Goal: Task Accomplishment & Management: Manage account settings

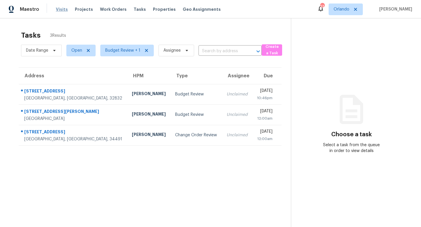
click at [64, 10] on span "Visits" at bounding box center [62, 9] width 12 height 6
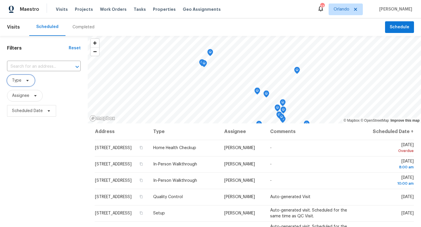
click at [28, 81] on icon at bounding box center [27, 80] width 5 height 5
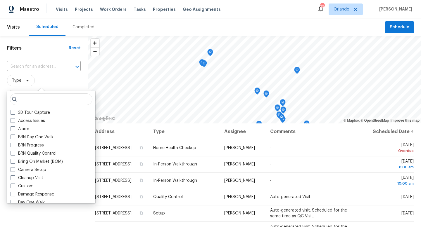
click at [48, 80] on span "Type" at bounding box center [44, 81] width 74 height 12
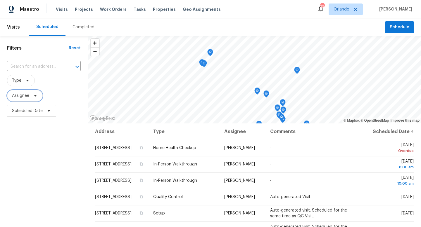
click at [35, 98] on span "Assignee" at bounding box center [25, 96] width 36 height 12
type input "[PERSON_NAME]"
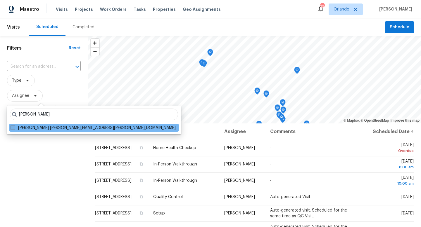
click at [15, 129] on label "[PERSON_NAME] [PERSON_NAME][EMAIL_ADDRESS][PERSON_NAME][DOMAIN_NAME]" at bounding box center [93, 128] width 165 height 6
click at [14, 129] on input "[PERSON_NAME] [PERSON_NAME][EMAIL_ADDRESS][PERSON_NAME][DOMAIN_NAME]" at bounding box center [13, 127] width 4 height 4
checkbox input "true"
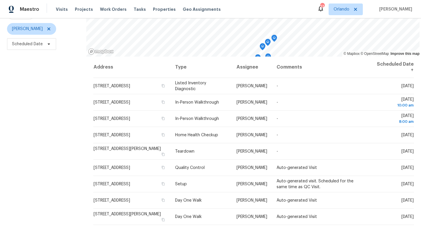
scroll to position [67, 0]
click at [29, 29] on span "[PERSON_NAME]" at bounding box center [27, 29] width 31 height 6
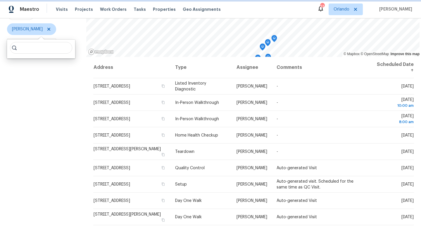
click at [29, 29] on span "[PERSON_NAME]" at bounding box center [27, 29] width 31 height 6
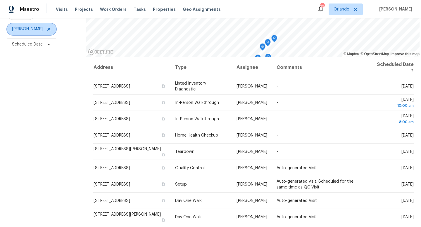
click at [29, 29] on span "[PERSON_NAME]" at bounding box center [27, 29] width 31 height 6
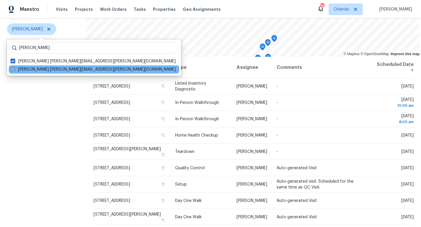
type input "[PERSON_NAME]"
click at [14, 72] on label "[PERSON_NAME] [PERSON_NAME][EMAIL_ADDRESS][PERSON_NAME][DOMAIN_NAME]" at bounding box center [93, 70] width 165 height 6
click at [14, 70] on input "[PERSON_NAME] [PERSON_NAME][EMAIL_ADDRESS][PERSON_NAME][DOMAIN_NAME]" at bounding box center [13, 69] width 4 height 4
checkbox input "true"
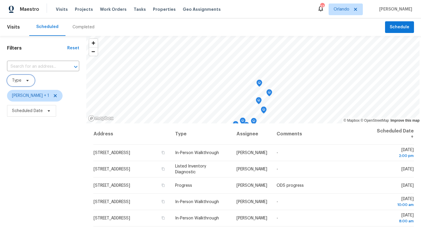
click at [23, 81] on span "Type" at bounding box center [21, 81] width 28 height 12
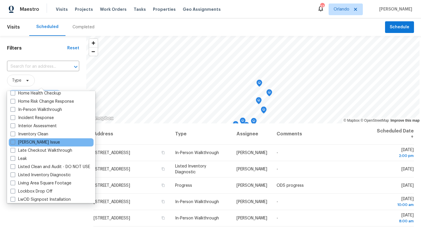
scroll to position [182, 0]
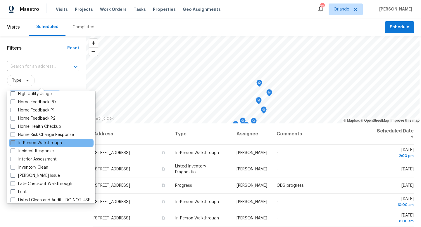
click at [13, 145] on label "In-Person Walkthrough" at bounding box center [36, 143] width 51 height 6
click at [13, 144] on input "In-Person Walkthrough" at bounding box center [13, 142] width 4 height 4
checkbox input "true"
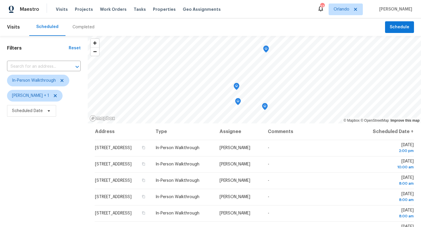
click at [25, 139] on div "Filters Reset ​ In-Person Walkthrough [PERSON_NAME] + 1 Scheduled Date" at bounding box center [44, 171] width 88 height 270
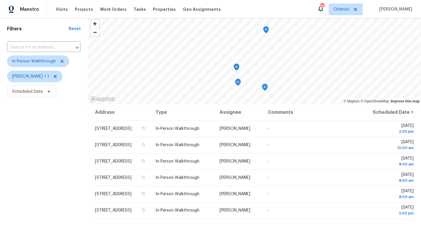
scroll to position [25, 0]
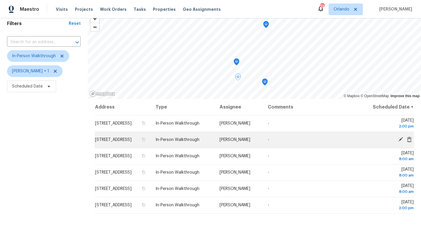
click at [401, 142] on icon at bounding box center [400, 139] width 5 height 5
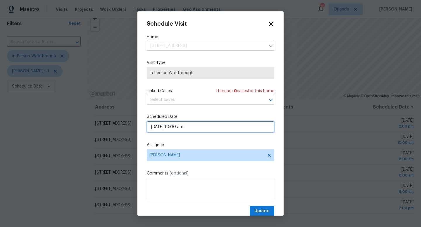
click at [198, 129] on input "[DATE] 10:00 am" at bounding box center [210, 127] width 127 height 12
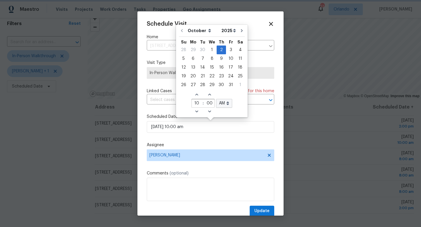
click at [156, 88] on span "Linked Cases" at bounding box center [159, 91] width 25 height 6
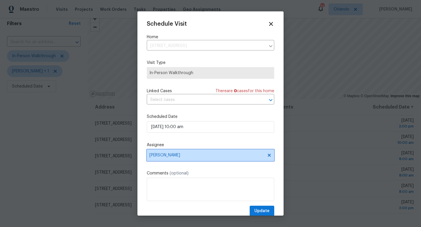
click at [174, 155] on span "[PERSON_NAME]" at bounding box center [206, 155] width 115 height 5
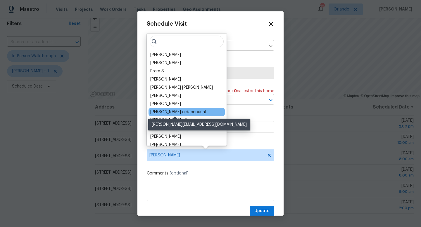
scroll to position [0, 0]
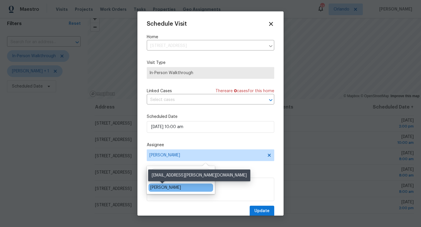
type input "aust"
click at [166, 189] on div "[PERSON_NAME]" at bounding box center [165, 188] width 31 height 6
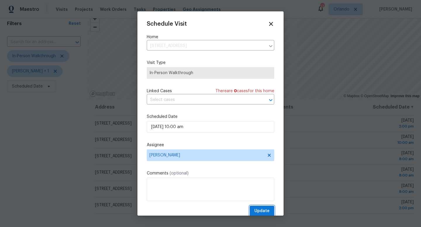
click at [262, 210] on span "Update" at bounding box center [261, 211] width 15 height 7
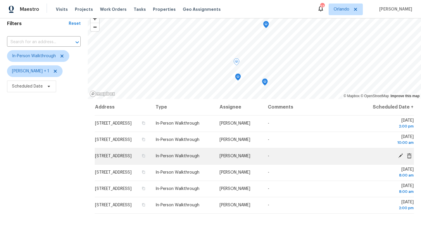
click at [400, 159] on icon at bounding box center [400, 155] width 5 height 5
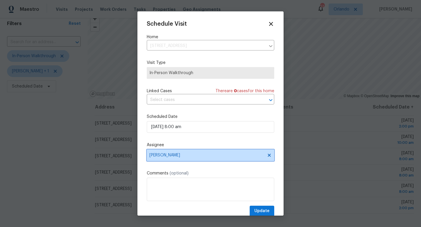
click at [184, 156] on span "[PERSON_NAME]" at bounding box center [206, 155] width 115 height 5
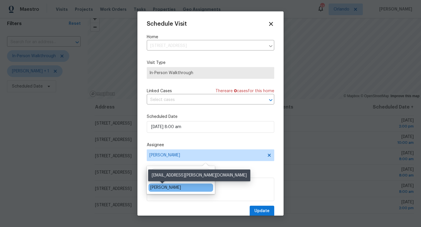
type input "austin"
click at [165, 190] on div "[PERSON_NAME]" at bounding box center [165, 188] width 31 height 6
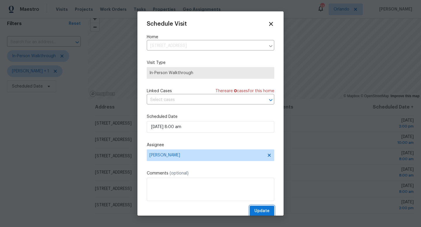
click at [256, 210] on span "Update" at bounding box center [261, 211] width 15 height 7
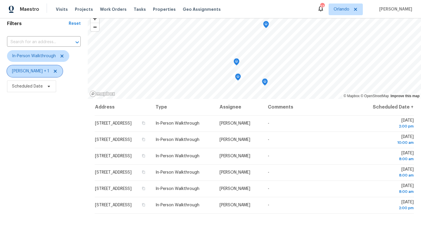
click at [20, 72] on span "[PERSON_NAME] + 1" at bounding box center [30, 71] width 37 height 6
click at [61, 57] on icon at bounding box center [62, 56] width 3 height 3
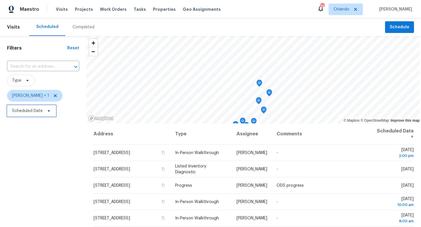
click at [30, 110] on span "Scheduled Date" at bounding box center [27, 111] width 31 height 6
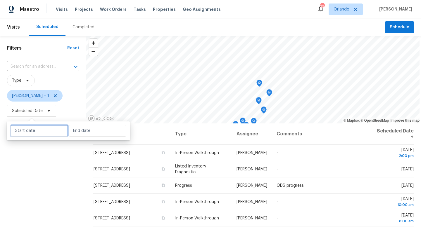
click at [30, 130] on input "text" at bounding box center [40, 131] width 58 height 12
select select "9"
select select "2025"
select select "10"
select select "2025"
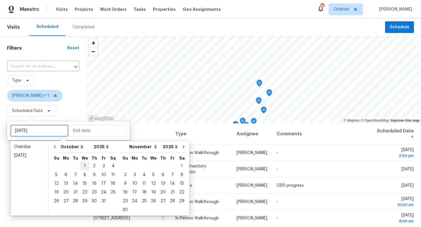
type input "[DATE]"
click at [83, 166] on div "1" at bounding box center [84, 166] width 9 height 8
type input "[DATE]"
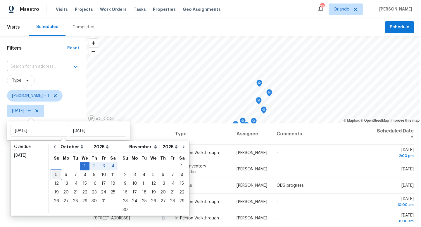
click at [58, 175] on div "5" at bounding box center [56, 175] width 9 height 8
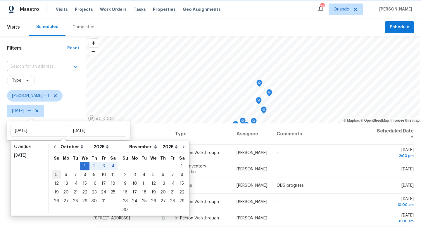
type input "[DATE]"
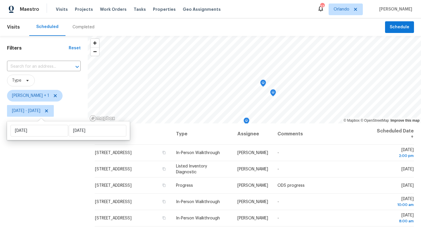
click at [22, 175] on div "Filters Reset ​ Type [PERSON_NAME] + 1 [DATE] - [DATE]" at bounding box center [44, 171] width 88 height 270
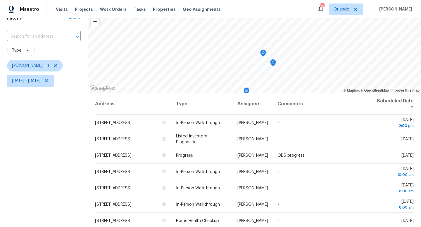
scroll to position [35, 0]
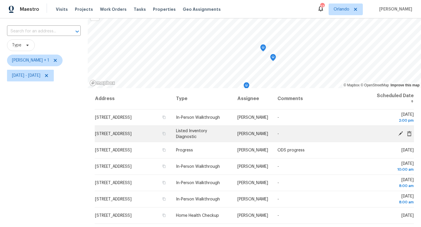
click at [400, 134] on icon at bounding box center [400, 133] width 5 height 5
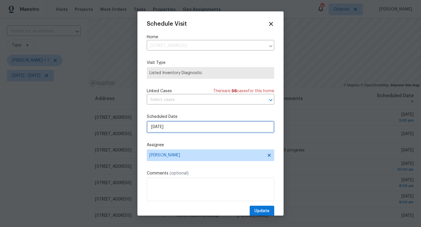
click at [190, 128] on input "[DATE]" at bounding box center [210, 127] width 127 height 12
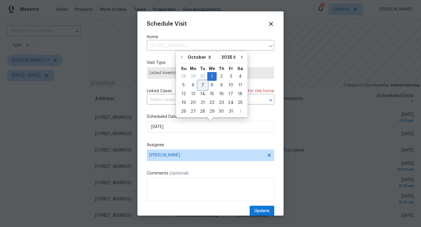
click at [203, 84] on div "7" at bounding box center [202, 85] width 9 height 8
type input "[DATE]"
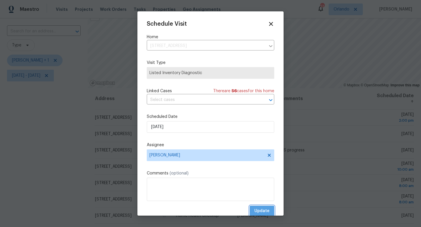
click at [261, 210] on span "Update" at bounding box center [261, 211] width 15 height 7
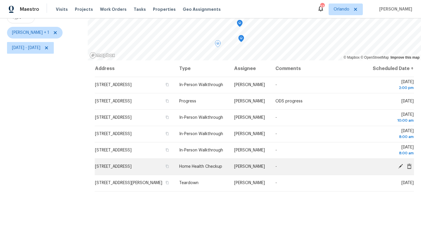
scroll to position [64, 0]
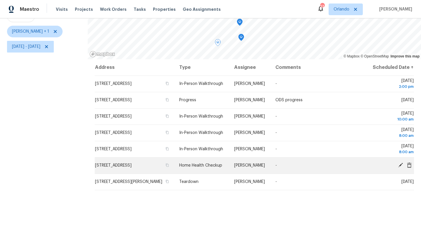
click at [399, 168] on icon at bounding box center [400, 165] width 5 height 5
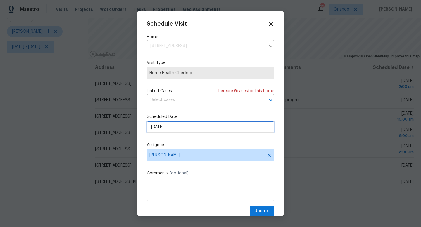
click at [183, 129] on input "[DATE]" at bounding box center [210, 127] width 127 height 12
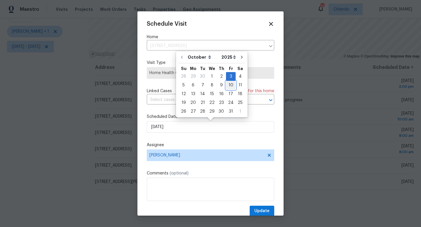
click at [228, 86] on div "10" at bounding box center [231, 85] width 10 height 8
type input "[DATE]"
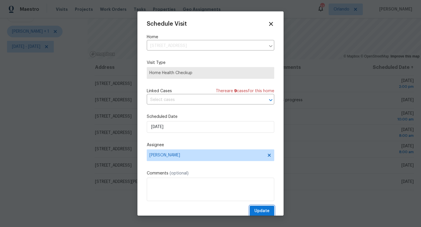
click at [262, 209] on span "Update" at bounding box center [261, 211] width 15 height 7
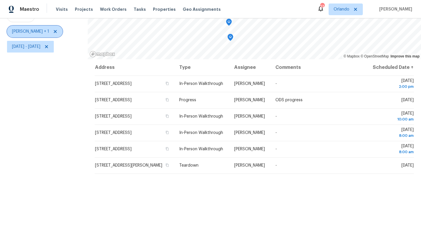
click at [54, 30] on icon at bounding box center [55, 31] width 5 height 5
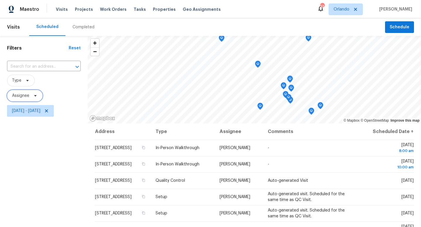
click at [27, 96] on span "Assignee" at bounding box center [20, 96] width 17 height 6
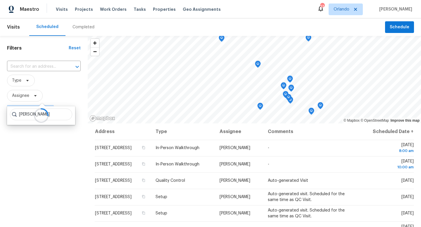
type input "[PERSON_NAME]"
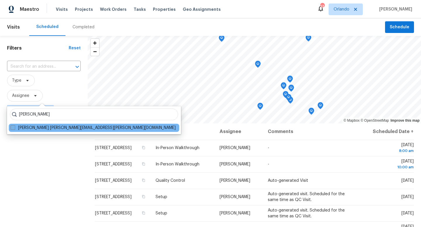
click at [15, 128] on span at bounding box center [13, 127] width 5 height 5
click at [14, 128] on input "[PERSON_NAME] [PERSON_NAME][EMAIL_ADDRESS][PERSON_NAME][DOMAIN_NAME]" at bounding box center [13, 127] width 4 height 4
checkbox input "true"
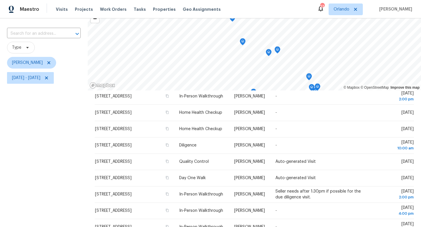
scroll to position [17, 0]
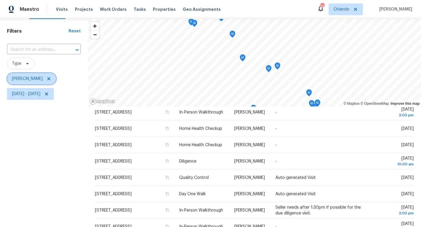
click at [35, 81] on span "[PERSON_NAME]" at bounding box center [31, 79] width 49 height 12
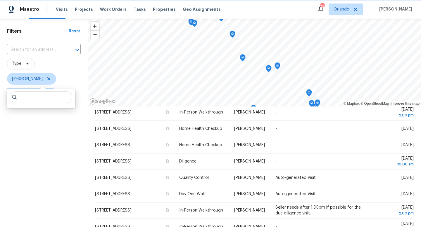
click at [28, 82] on span "[PERSON_NAME]" at bounding box center [31, 79] width 49 height 12
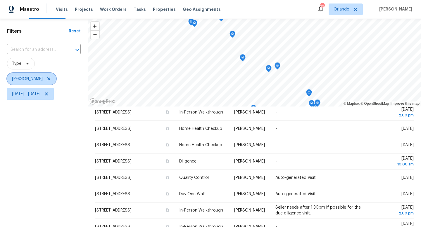
click at [29, 80] on span "[PERSON_NAME]" at bounding box center [27, 79] width 31 height 6
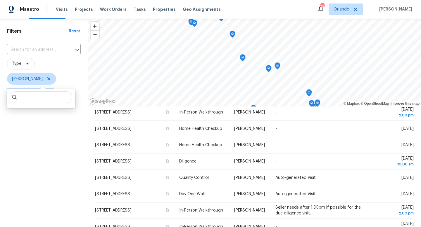
click at [64, 73] on span "[PERSON_NAME]" at bounding box center [44, 79] width 74 height 12
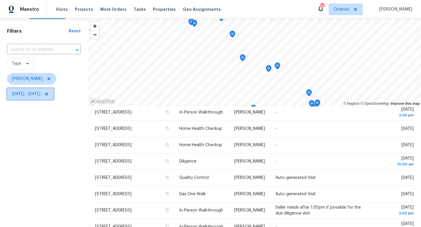
click at [49, 95] on icon at bounding box center [46, 94] width 5 height 5
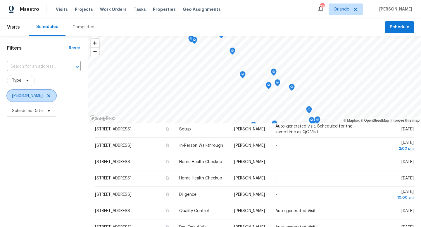
click at [33, 96] on span "[PERSON_NAME]" at bounding box center [27, 96] width 31 height 6
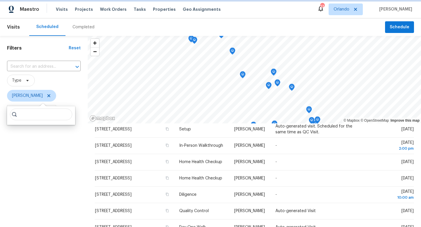
click at [47, 96] on icon at bounding box center [48, 95] width 3 height 3
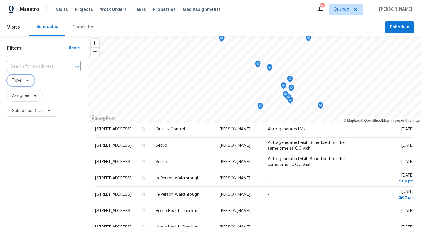
click at [26, 82] on icon at bounding box center [27, 80] width 5 height 5
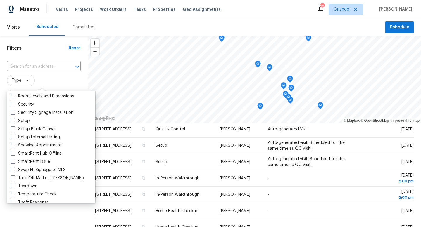
scroll to position [497, 0]
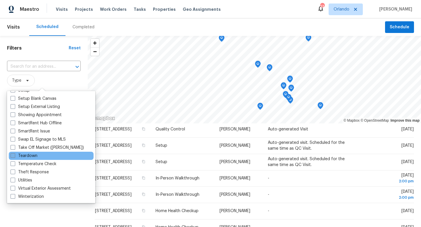
click at [15, 153] on span at bounding box center [13, 155] width 5 height 5
click at [14, 153] on input "Teardown" at bounding box center [13, 155] width 4 height 4
checkbox input "true"
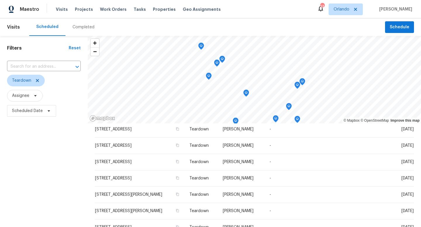
click at [41, 170] on div "Filters Reset ​ Teardown Assignee Scheduled Date" at bounding box center [44, 171] width 88 height 270
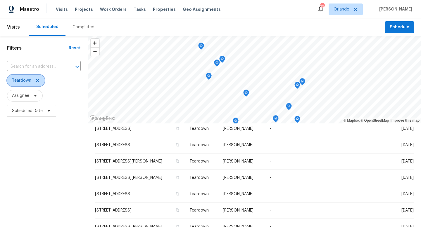
click at [38, 81] on icon at bounding box center [37, 80] width 5 height 5
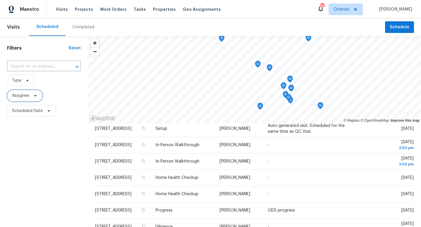
click at [36, 97] on icon at bounding box center [35, 96] width 5 height 5
type input "[PERSON_NAME]"
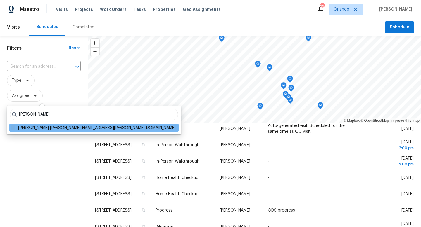
click at [13, 129] on span at bounding box center [13, 127] width 5 height 5
click at [13, 129] on input "[PERSON_NAME] [PERSON_NAME][EMAIL_ADDRESS][PERSON_NAME][DOMAIN_NAME]" at bounding box center [13, 127] width 4 height 4
checkbox input "true"
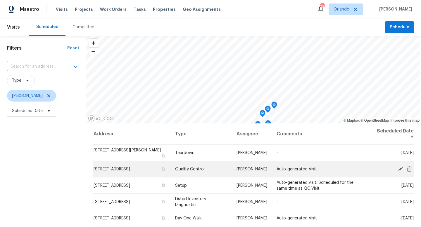
click at [398, 170] on icon at bounding box center [400, 168] width 5 height 5
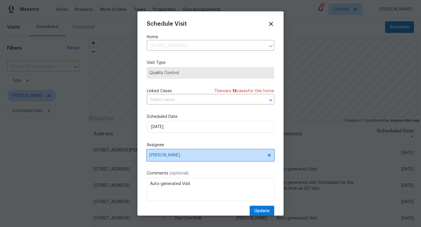
click at [192, 156] on span "[PERSON_NAME]" at bounding box center [206, 155] width 115 height 5
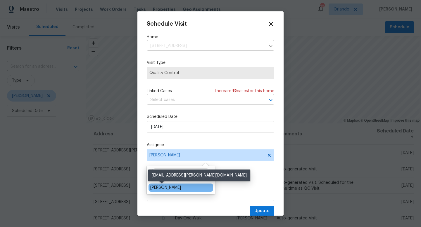
type input "caleb"
click at [167, 188] on div "[PERSON_NAME]" at bounding box center [165, 188] width 31 height 6
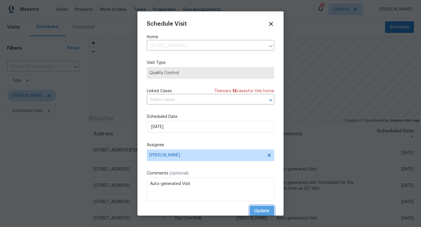
click at [267, 210] on span "Update" at bounding box center [261, 211] width 15 height 7
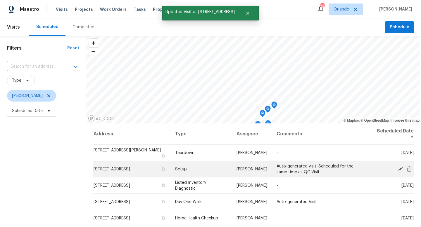
click at [403, 170] on icon at bounding box center [400, 168] width 5 height 5
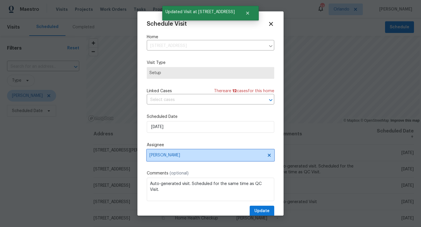
click at [168, 154] on span "[PERSON_NAME]" at bounding box center [206, 155] width 115 height 5
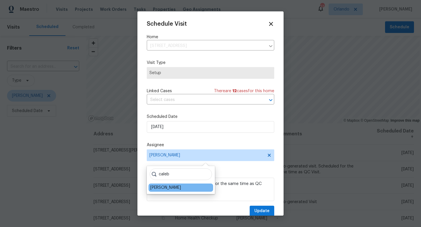
type input "caleb"
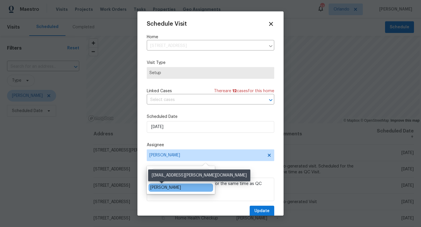
click at [170, 186] on div "[PERSON_NAME]" at bounding box center [165, 188] width 31 height 6
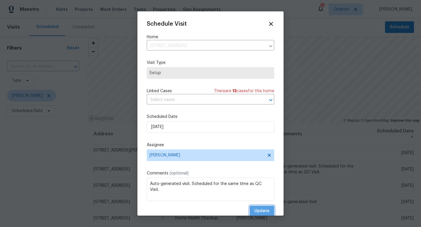
click at [265, 210] on span "Update" at bounding box center [261, 211] width 15 height 7
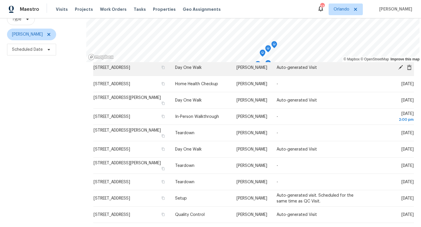
scroll to position [78, 0]
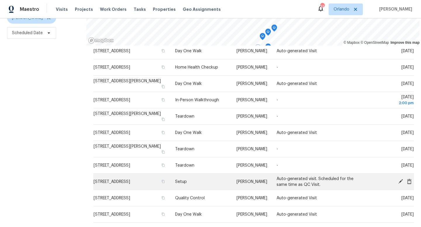
click at [400, 181] on icon at bounding box center [400, 181] width 5 height 5
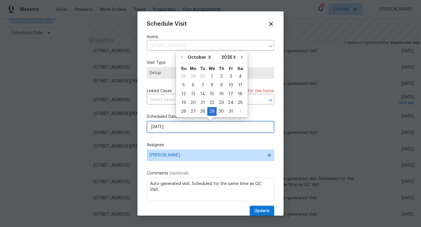
click at [181, 128] on input "[DATE]" at bounding box center [210, 127] width 127 height 12
click at [218, 76] on div "2" at bounding box center [221, 76] width 9 height 8
type input "[DATE]"
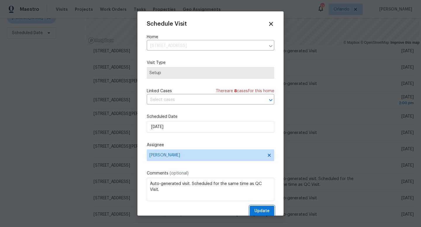
click at [261, 210] on span "Update" at bounding box center [261, 211] width 15 height 7
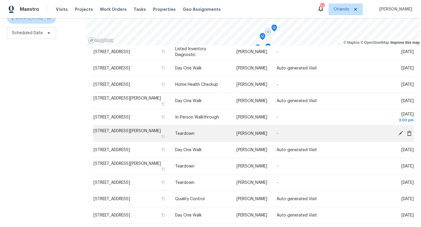
scroll to position [56, 0]
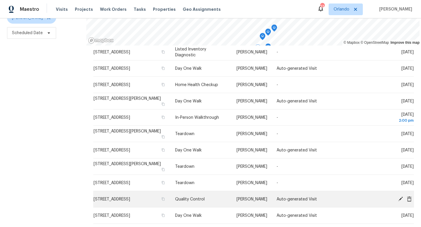
click at [400, 197] on icon at bounding box center [400, 198] width 5 height 5
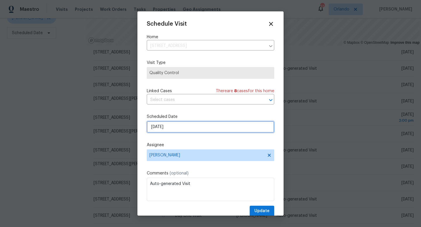
click at [189, 129] on input "[DATE]" at bounding box center [210, 127] width 127 height 12
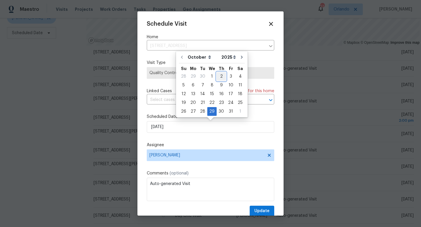
click at [219, 75] on div "2" at bounding box center [221, 76] width 9 height 8
type input "[DATE]"
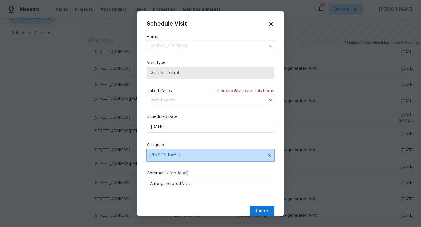
click at [179, 156] on span "[PERSON_NAME]" at bounding box center [206, 155] width 115 height 5
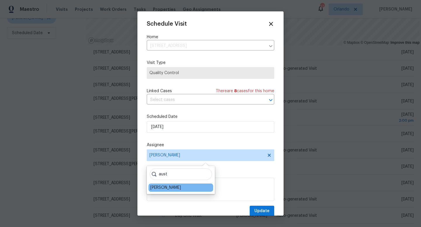
type input "aust"
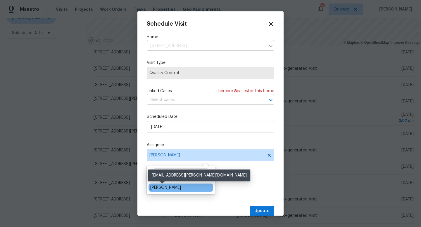
click at [172, 188] on div "[PERSON_NAME]" at bounding box center [165, 188] width 31 height 6
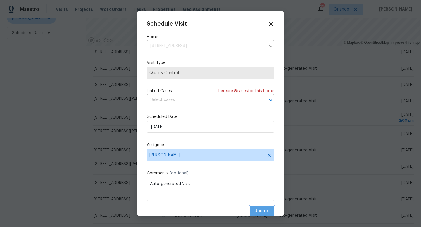
click at [263, 210] on span "Update" at bounding box center [261, 211] width 15 height 7
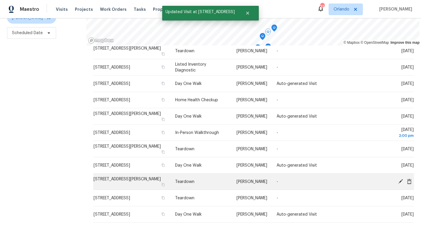
scroll to position [0, 0]
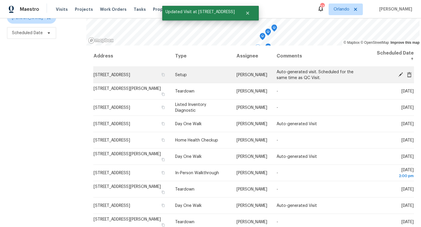
click at [401, 74] on icon at bounding box center [400, 74] width 5 height 5
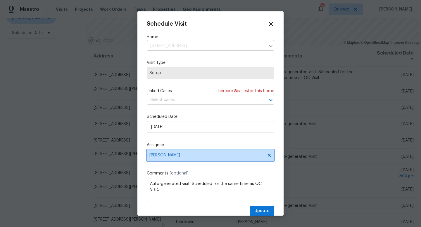
click at [174, 153] on span "[PERSON_NAME]" at bounding box center [210, 156] width 127 height 12
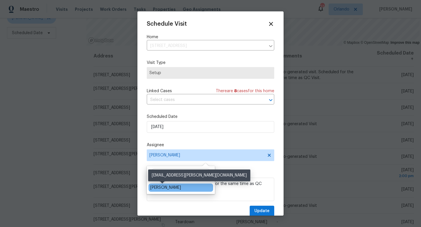
type input "austin"
click at [168, 187] on div "[PERSON_NAME]" at bounding box center [165, 188] width 31 height 6
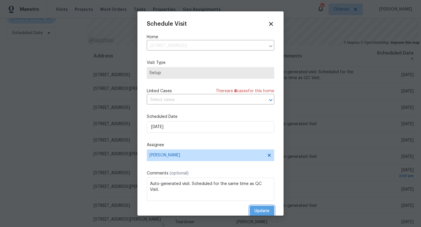
click at [258, 210] on span "Update" at bounding box center [261, 211] width 15 height 7
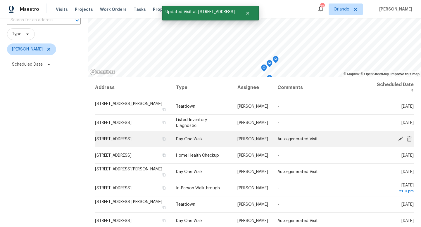
scroll to position [19, 0]
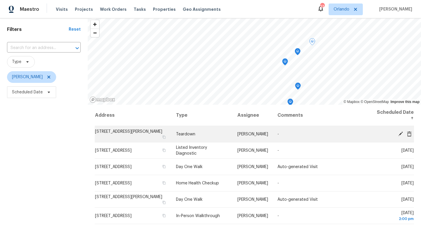
click at [400, 132] on icon at bounding box center [400, 133] width 5 height 5
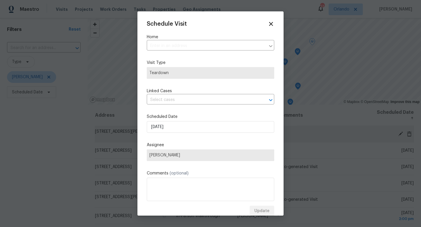
type input "[STREET_ADDRESS][PERSON_NAME]"
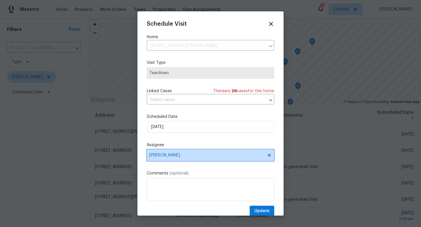
click at [177, 154] on span "[PERSON_NAME]" at bounding box center [206, 155] width 115 height 5
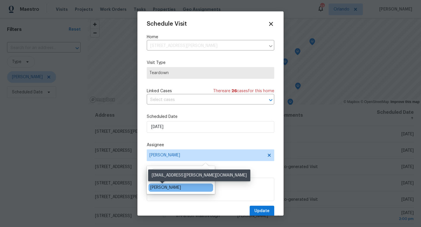
type input "aust"
click at [170, 190] on div "[PERSON_NAME]" at bounding box center [165, 188] width 31 height 6
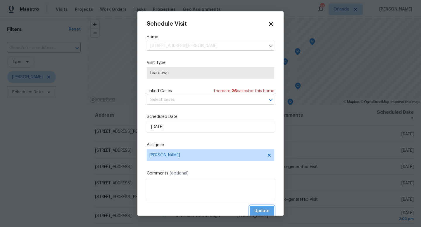
click at [264, 210] on span "Update" at bounding box center [261, 211] width 15 height 7
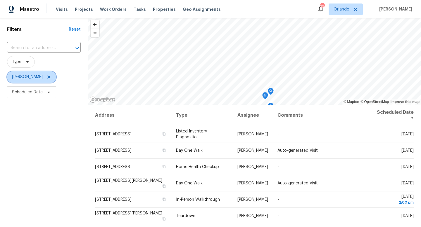
click at [49, 78] on icon at bounding box center [48, 77] width 3 height 3
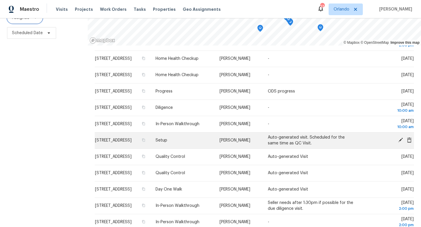
scroll to position [144, 0]
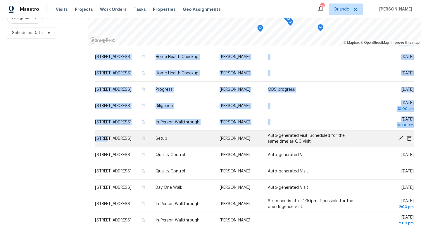
drag, startPoint x: 86, startPoint y: 146, endPoint x: 105, endPoint y: 146, distance: 18.4
click at [105, 146] on div "Address Type Assignee Comments Scheduled Date ↑ [STREET_ADDRESS] Home Health Ch…" at bounding box center [254, 137] width 333 height 182
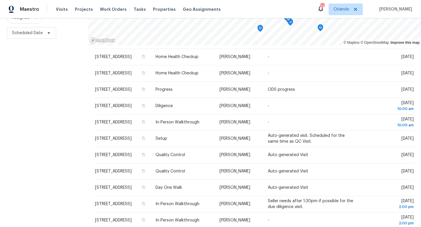
click at [73, 142] on div "Filters Reset ​ Type Assignee Scheduled Date" at bounding box center [44, 93] width 88 height 270
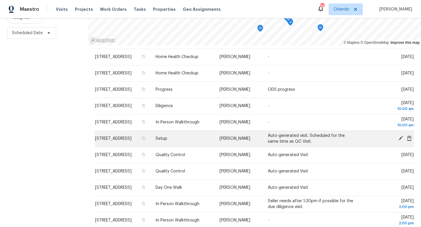
drag, startPoint x: 88, startPoint y: 143, endPoint x: 92, endPoint y: 143, distance: 4.1
click at [126, 143] on div "Address Type Assignee Comments Scheduled Date ↑ [STREET_ADDRESS] Home Health Ch…" at bounding box center [254, 137] width 333 height 182
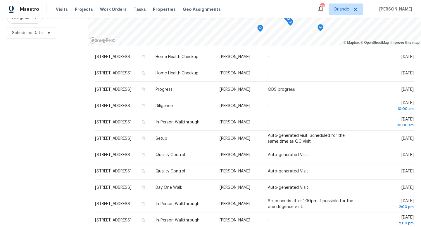
click at [67, 143] on div "Filters Reset ​ Type Assignee Scheduled Date" at bounding box center [44, 93] width 88 height 270
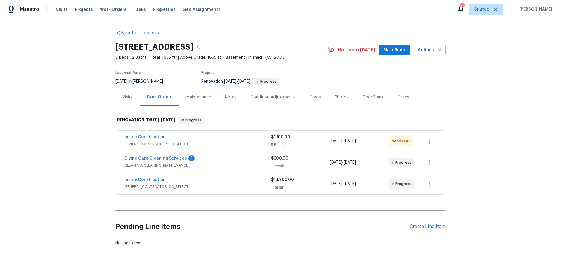
click at [239, 160] on div "Divine Care Cleaning Services 1" at bounding box center [198, 159] width 147 height 7
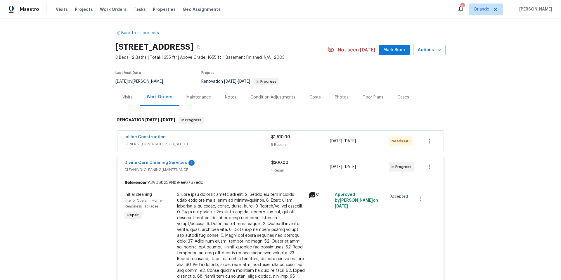
click at [312, 196] on icon at bounding box center [312, 195] width 7 height 7
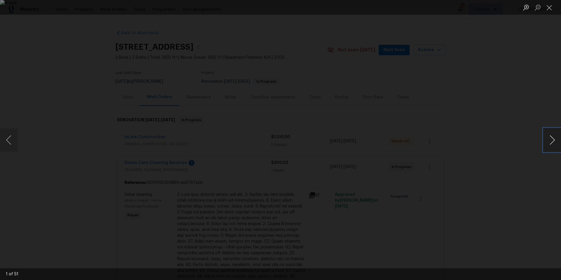
click at [550, 142] on button "Next image" at bounding box center [553, 139] width 18 height 23
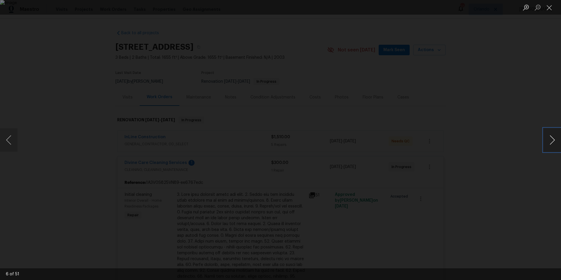
click at [550, 142] on button "Next image" at bounding box center [553, 139] width 18 height 23
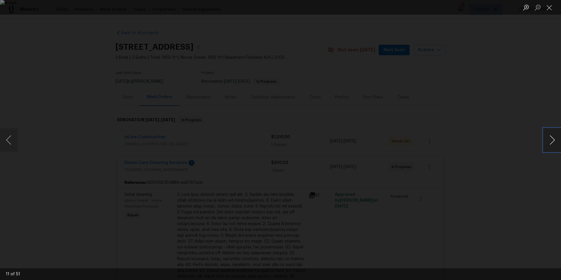
click at [550, 142] on button "Next image" at bounding box center [553, 139] width 18 height 23
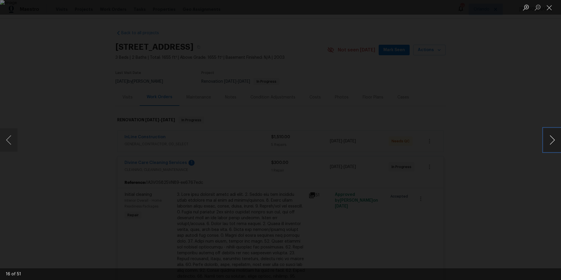
click at [550, 142] on button "Next image" at bounding box center [553, 139] width 18 height 23
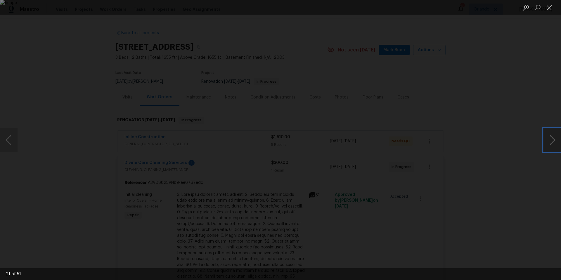
click at [550, 142] on button "Next image" at bounding box center [553, 139] width 18 height 23
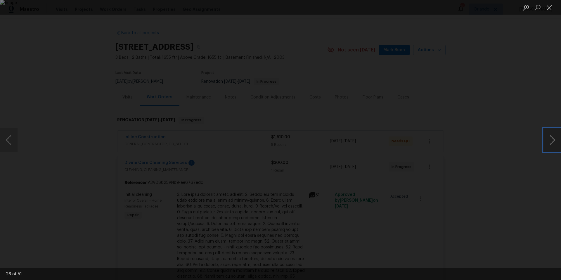
click at [550, 142] on button "Next image" at bounding box center [553, 139] width 18 height 23
click at [498, 136] on div "Lightbox" at bounding box center [280, 140] width 561 height 280
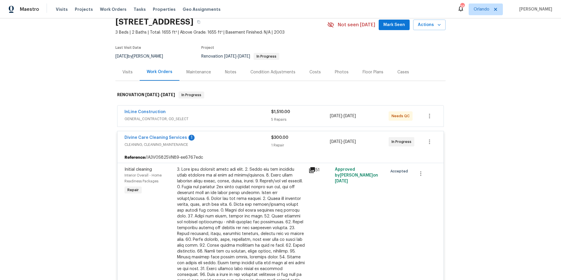
scroll to position [7, 0]
